Goal: Find specific page/section: Find specific page/section

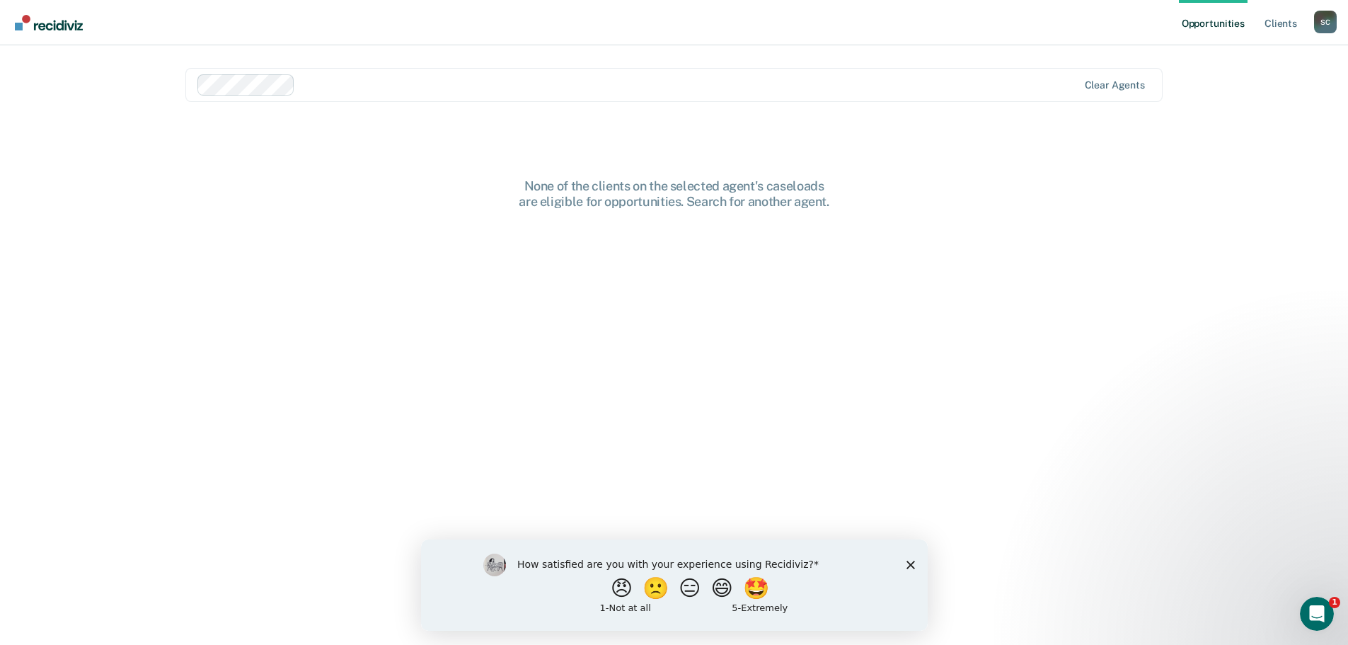
click at [910, 563] on polygon "Close survey" at bounding box center [910, 564] width 8 height 8
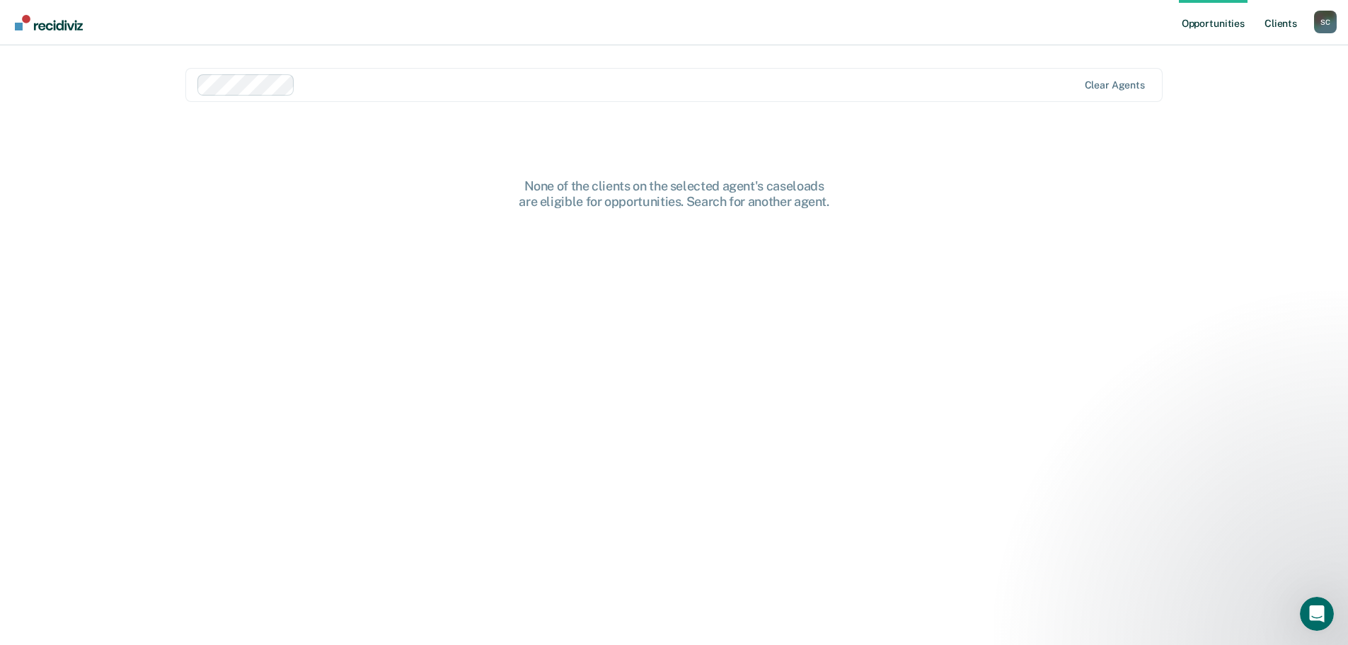
click at [1291, 23] on link "Client s" at bounding box center [1281, 22] width 38 height 45
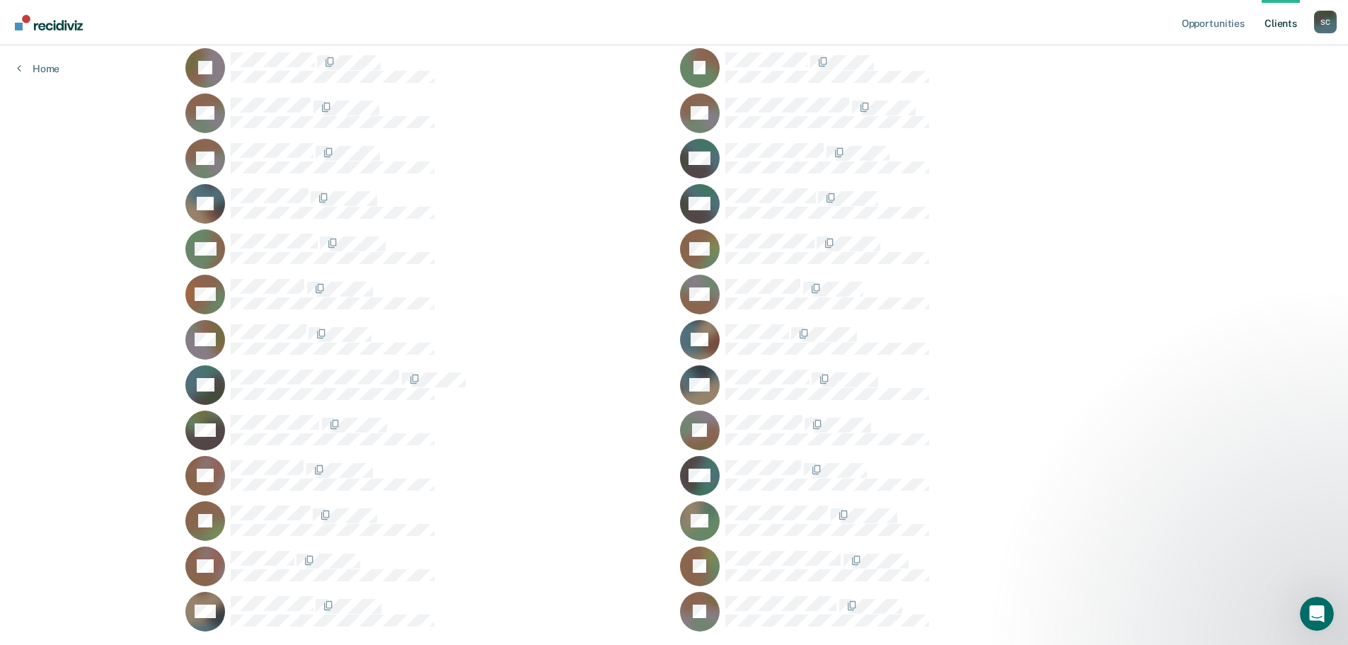
scroll to position [297, 0]
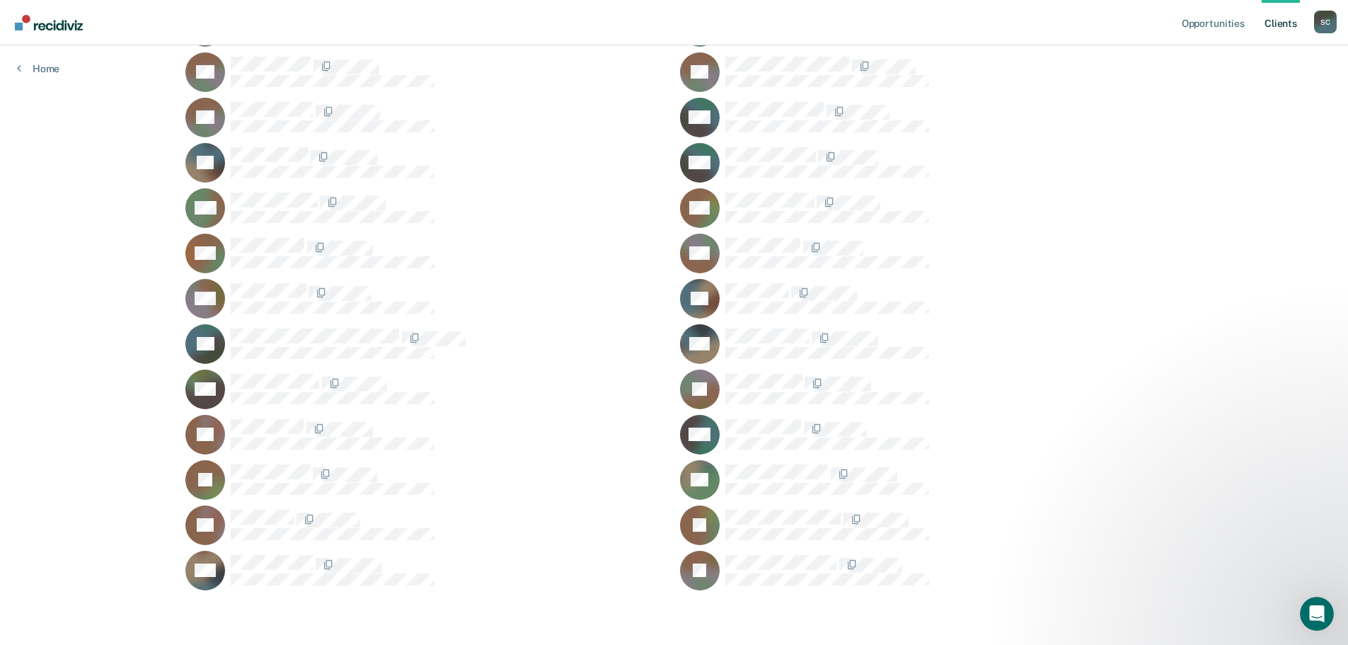
click at [719, 432] on rect at bounding box center [700, 435] width 40 height 40
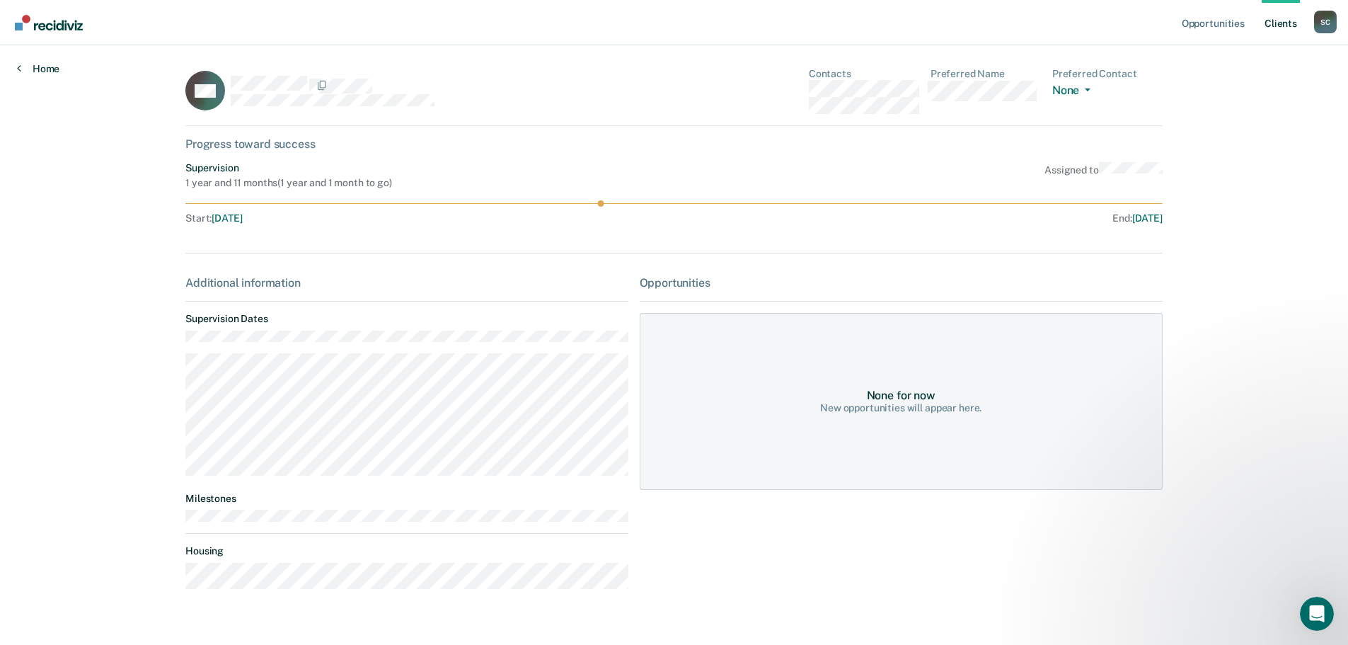
click at [38, 71] on link "Home" at bounding box center [38, 68] width 42 height 13
